Goal: Information Seeking & Learning: Find specific fact

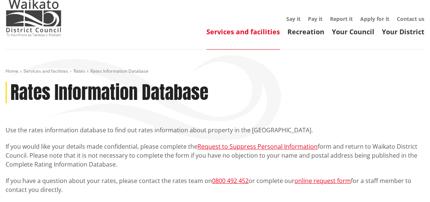
scroll to position [25, 0]
click at [276, 103] on div "Rates Information Database" at bounding box center [215, 93] width 419 height 22
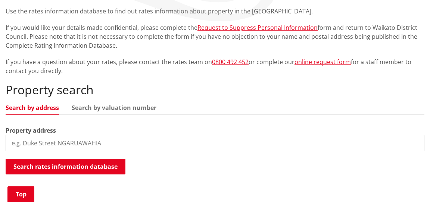
scroll to position [144, 0]
click at [118, 147] on input "search" at bounding box center [215, 143] width 419 height 16
type input "6"
type input "8b [PERSON_NAME]"
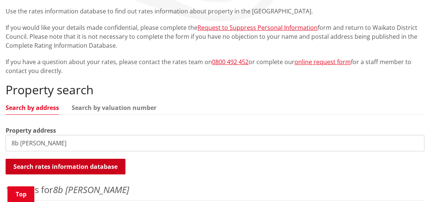
click at [55, 170] on button "Search rates information database" at bounding box center [66, 167] width 120 height 16
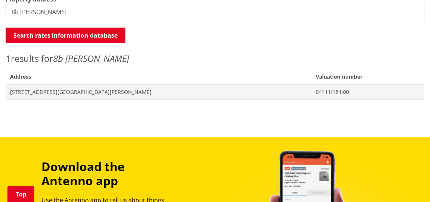
scroll to position [287, 0]
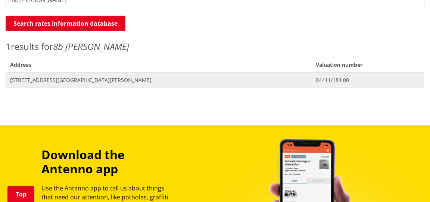
click at [76, 81] on span "[STREET_ADDRESS][GEOGRAPHIC_DATA][PERSON_NAME]" at bounding box center [158, 79] width 297 height 7
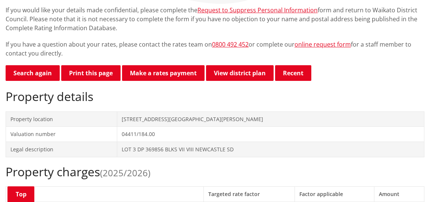
scroll to position [155, 0]
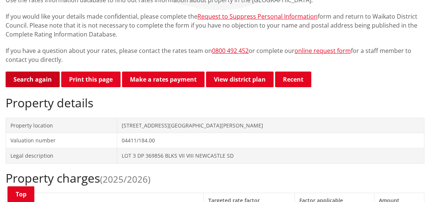
click at [33, 85] on link "Search again" at bounding box center [33, 80] width 54 height 16
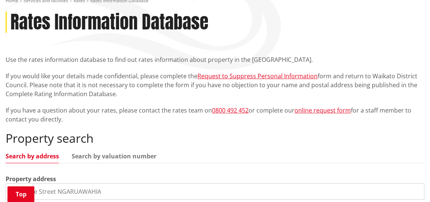
scroll to position [107, 0]
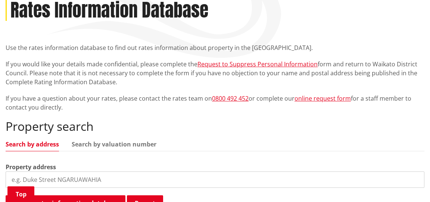
click at [92, 181] on input "search" at bounding box center [215, 180] width 419 height 16
type input "69 main"
click at [248, 168] on div "Property address [STREET_ADDRESS]" at bounding box center [215, 175] width 419 height 25
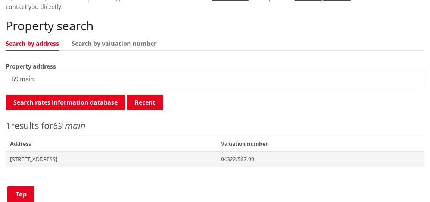
scroll to position [227, 0]
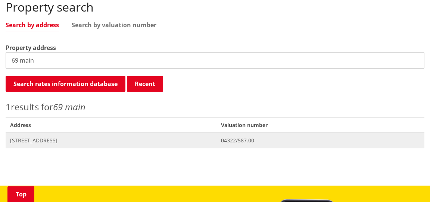
click at [45, 139] on span "[STREET_ADDRESS]" at bounding box center [111, 140] width 202 height 7
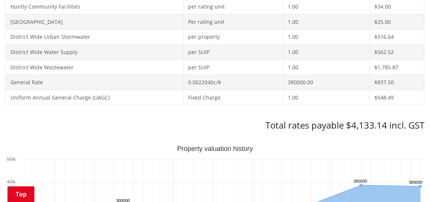
scroll to position [382, 0]
